Goal: Task Accomplishment & Management: Use online tool/utility

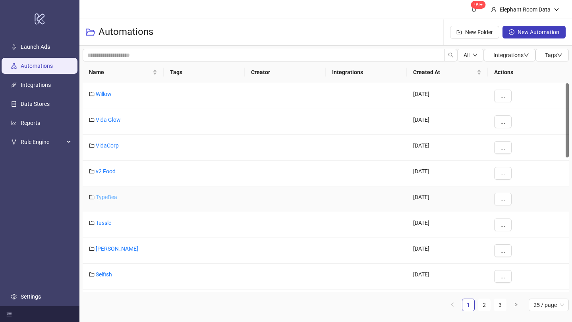
click at [102, 196] on link "TypeBea" at bounding box center [106, 197] width 21 height 6
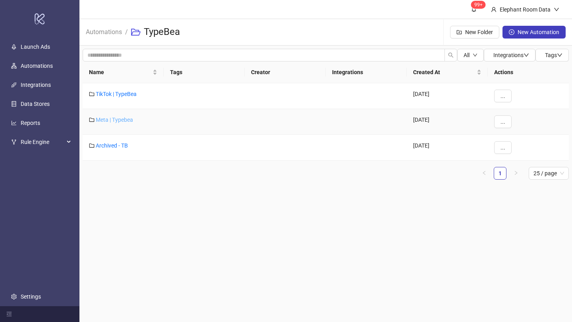
click at [123, 118] on link "Meta | Typebea" at bounding box center [114, 120] width 37 height 6
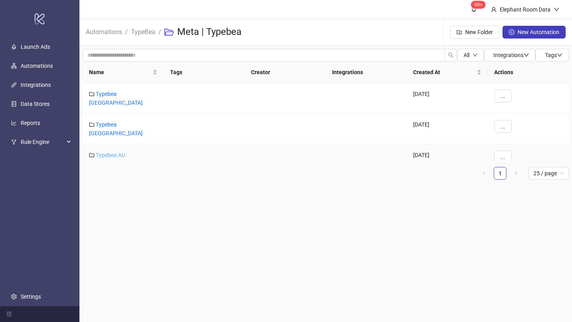
click at [118, 152] on link "Typebea AU" at bounding box center [110, 155] width 29 height 6
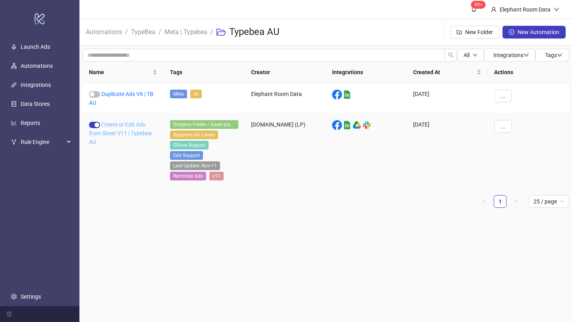
click at [120, 133] on link "Create or Edit Ads from Sheet V11 | Typebea AU" at bounding box center [120, 134] width 63 height 24
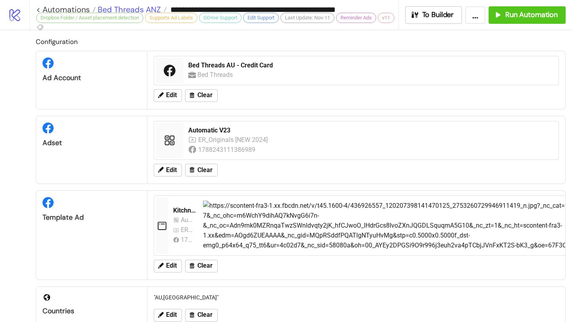
click at [158, 7] on span "Bed Threads ANZ" at bounding box center [128, 9] width 65 height 10
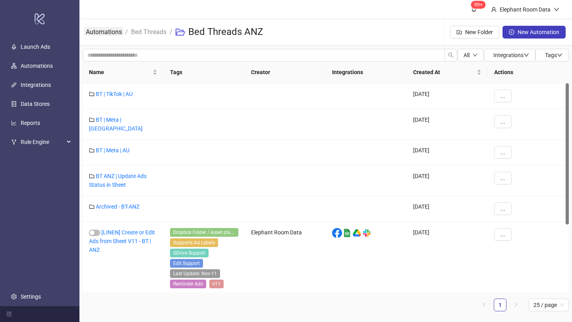
click at [109, 33] on link "Automations" at bounding box center [103, 31] width 39 height 9
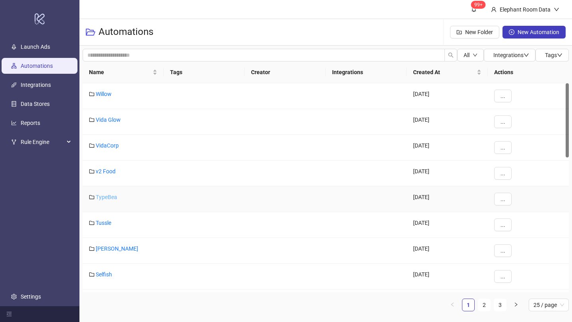
click at [104, 200] on link "TypeBea" at bounding box center [106, 197] width 21 height 6
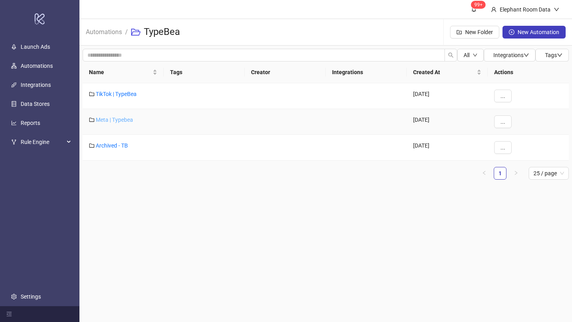
click at [127, 120] on link "Meta | Typebea" at bounding box center [114, 120] width 37 height 6
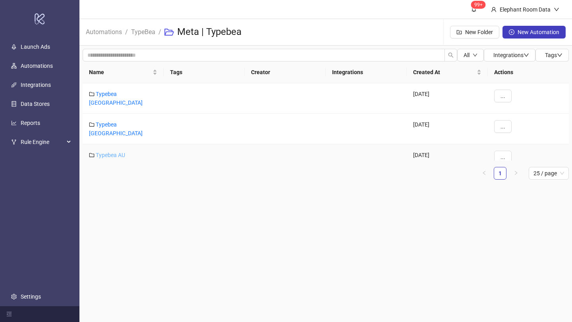
click at [122, 152] on link "Typebea AU" at bounding box center [110, 155] width 29 height 6
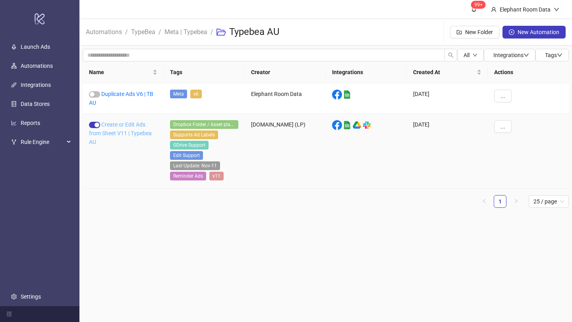
click at [126, 131] on link "Create or Edit Ads from Sheet V11 | Typebea AU" at bounding box center [120, 134] width 63 height 24
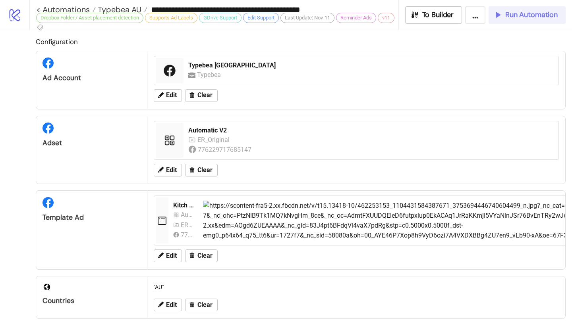
click at [516, 10] on span "Run Automation" at bounding box center [531, 14] width 52 height 9
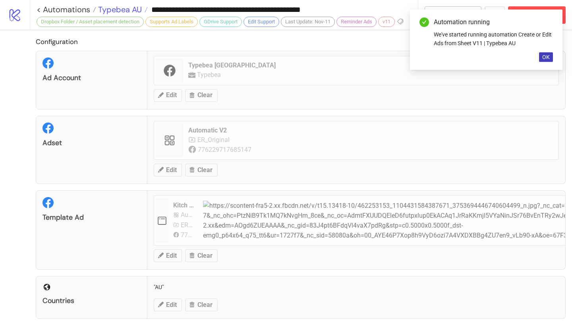
click at [136, 10] on span "Typebea AU" at bounding box center [119, 9] width 46 height 10
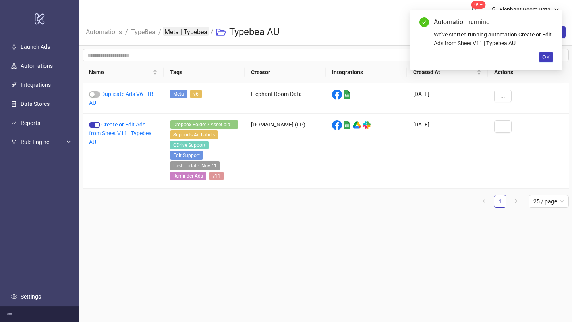
click at [167, 33] on link "Meta | Typebea" at bounding box center [186, 31] width 46 height 9
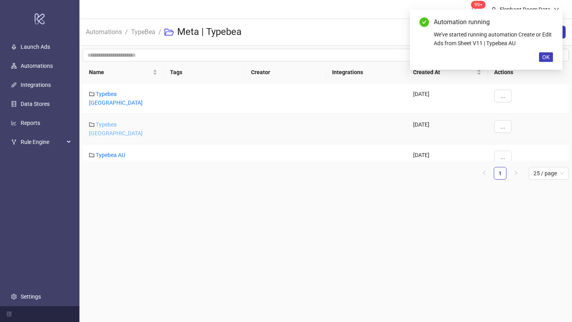
click at [118, 122] on link "Typebea [GEOGRAPHIC_DATA]" at bounding box center [116, 129] width 54 height 15
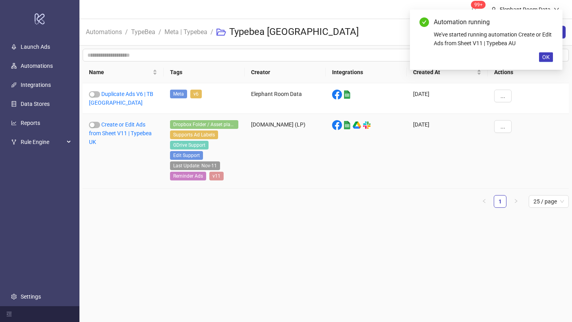
click at [122, 138] on div "Create or Edit Ads from Sheet V11 | Typebea UK" at bounding box center [123, 151] width 81 height 75
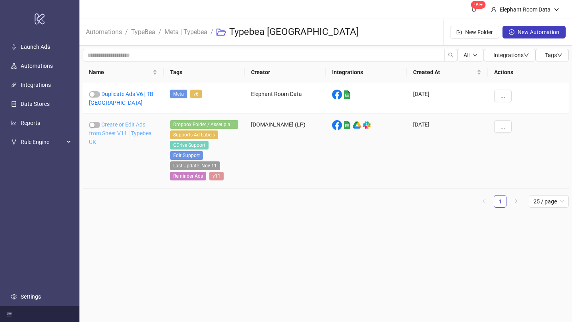
click at [122, 135] on link "Create or Edit Ads from Sheet V11 | Typebea UK" at bounding box center [120, 134] width 63 height 24
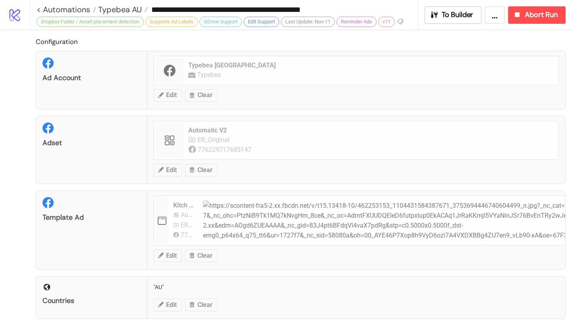
type input "**********"
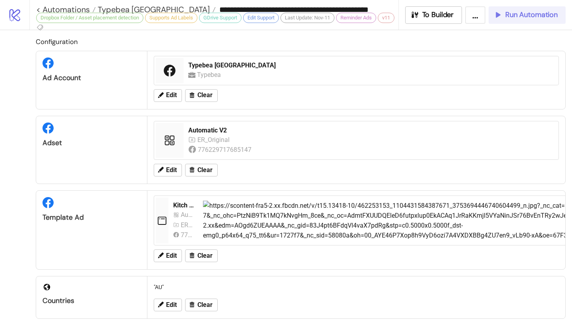
click at [522, 22] on button "Run Automation" at bounding box center [526, 14] width 77 height 17
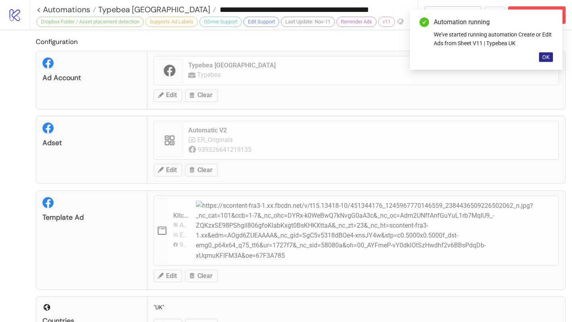
click at [548, 56] on span "OK" at bounding box center [546, 57] width 8 height 6
